Goal: Check status: Check status

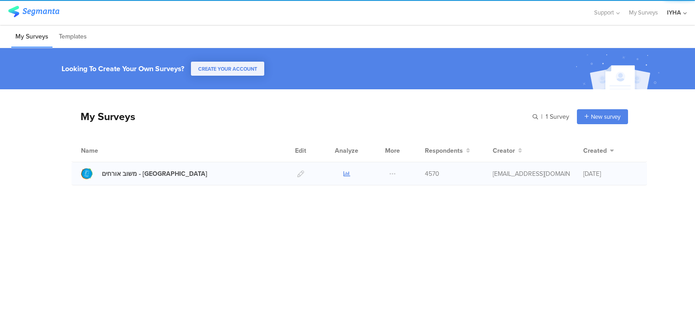
click at [344, 175] on icon at bounding box center [347, 173] width 7 height 7
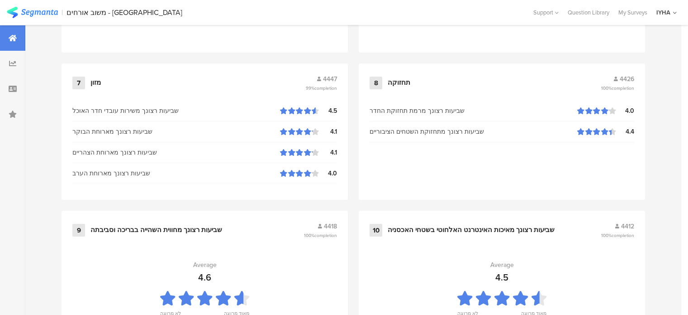
scroll to position [1013, 0]
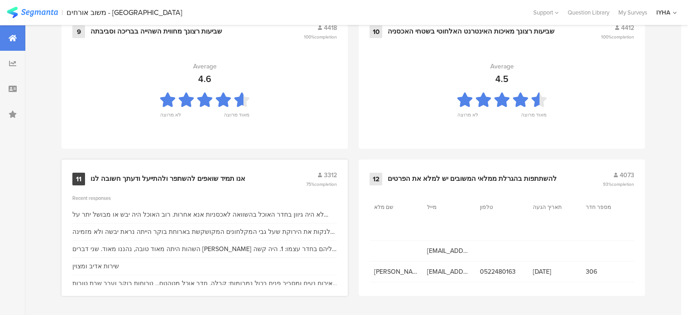
click at [158, 178] on div "אנו תמיד שואפים להשתפר ולהתייעל ודעתך חשובה לנו" at bounding box center [168, 178] width 155 height 9
